Goal: Information Seeking & Learning: Learn about a topic

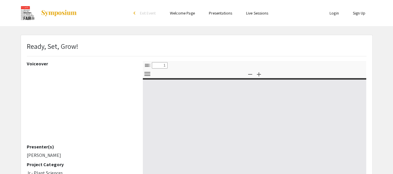
select select "custom"
type input "0"
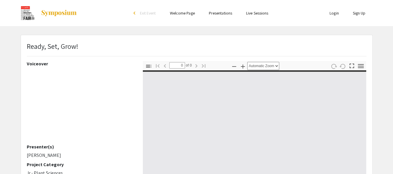
select select "custom"
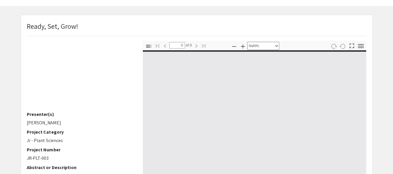
scroll to position [52, 0]
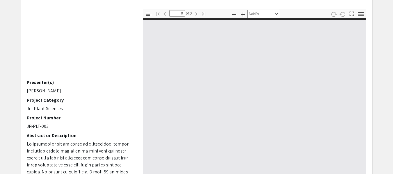
type input "1"
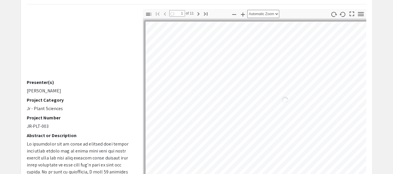
select select "auto"
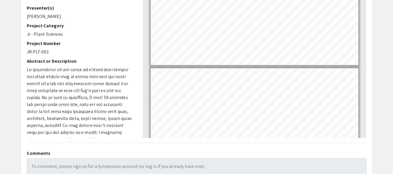
scroll to position [1126, 0]
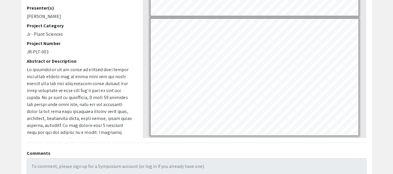
click at [387, 42] on app-presentation "Ready, Set, Grow! Voiceover Presenter(s) Haroon Khan Project Category Jr - Plan…" at bounding box center [196, 55] width 393 height 294
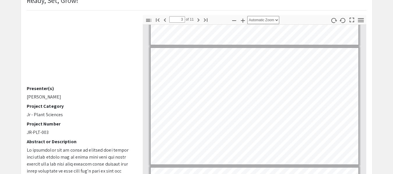
scroll to position [220, 0]
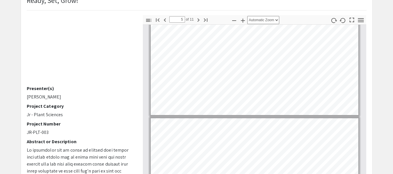
type input "4"
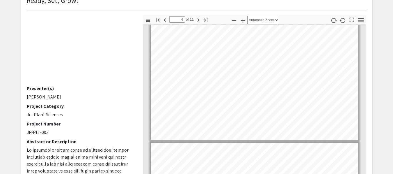
scroll to position [362, 0]
